Goal: Task Accomplishment & Management: Use online tool/utility

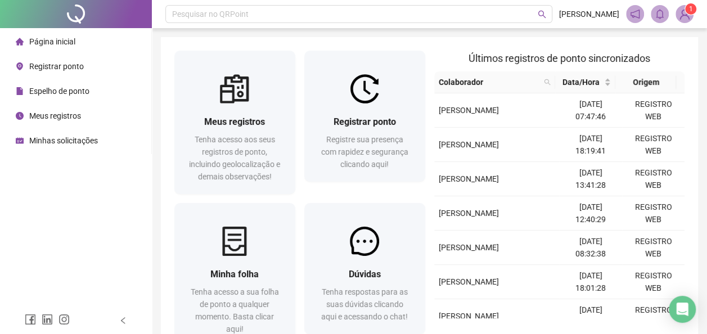
click at [65, 63] on span "Registrar ponto" at bounding box center [56, 66] width 55 height 9
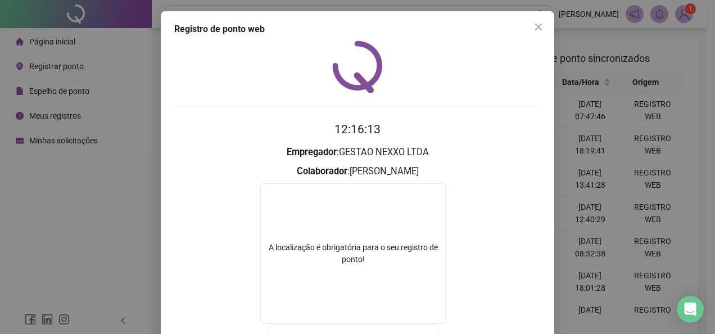
click at [538, 29] on icon "close" at bounding box center [538, 26] width 9 height 9
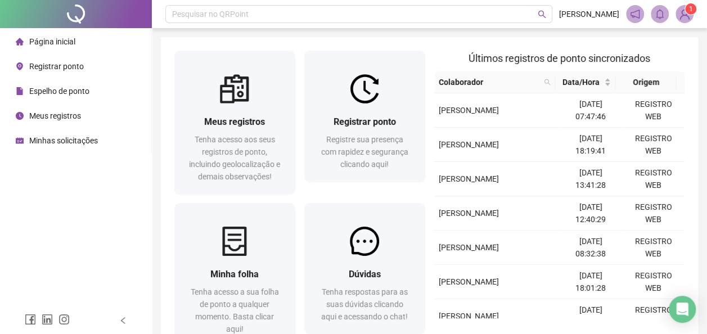
click at [73, 68] on span "Registrar ponto" at bounding box center [56, 66] width 55 height 9
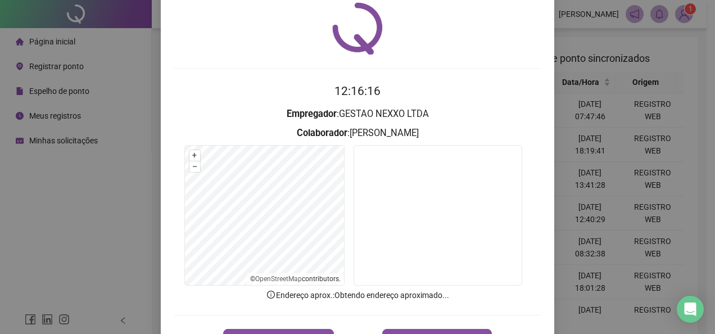
scroll to position [56, 0]
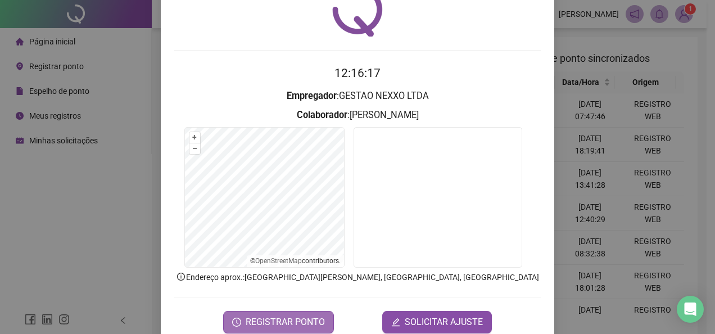
click at [268, 318] on span "REGISTRAR PONTO" at bounding box center [285, 321] width 79 height 13
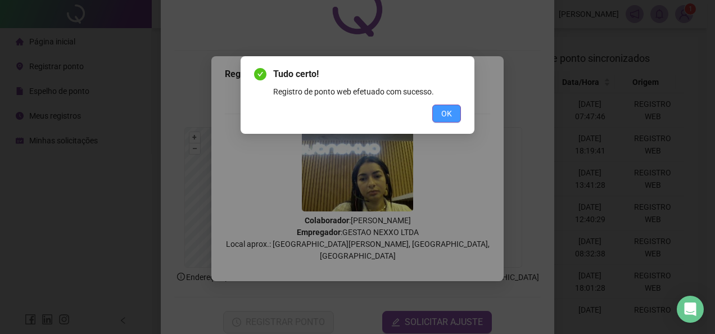
click at [447, 112] on span "OK" at bounding box center [446, 113] width 11 height 12
